Goal: Navigation & Orientation: Find specific page/section

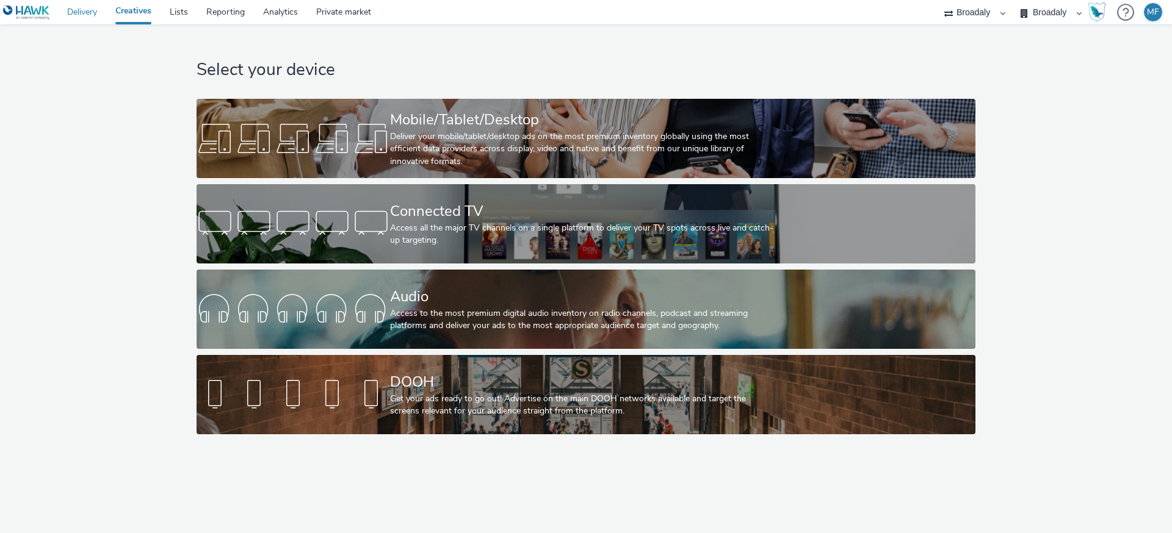
click at [87, 23] on link "Delivery" at bounding box center [82, 12] width 48 height 24
click at [338, 15] on link "Private market" at bounding box center [343, 12] width 73 height 24
click at [90, 0] on link "Delivery" at bounding box center [82, 12] width 48 height 24
